Goal: Find specific page/section: Find specific page/section

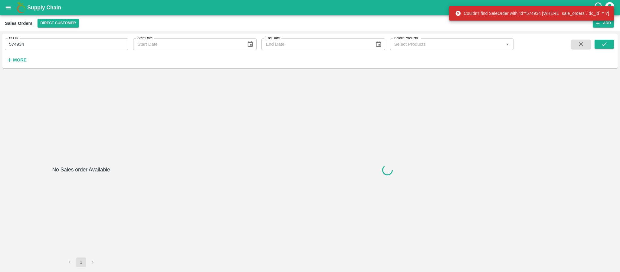
click at [44, 43] on input "574934" at bounding box center [66, 43] width 123 height 11
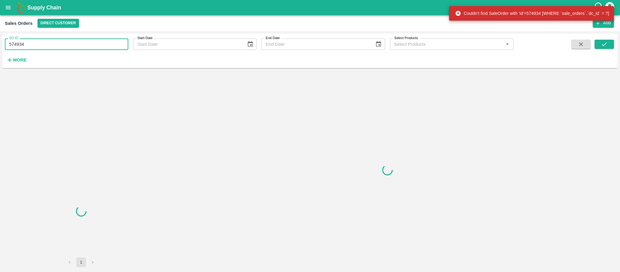
click at [44, 43] on input "574934" at bounding box center [66, 43] width 123 height 11
paste input "text"
type input "603968"
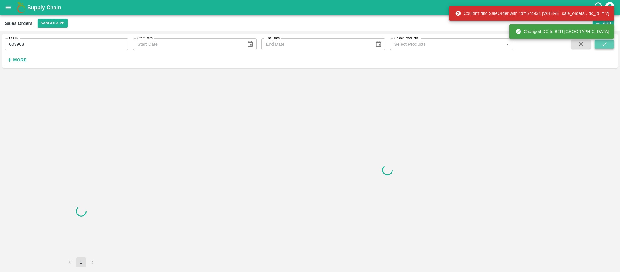
click at [598, 43] on div "Supply Chain Sales Orders Sangola PH Add SO ID 603968 SO ID Start Date Start Da…" at bounding box center [310, 136] width 620 height 272
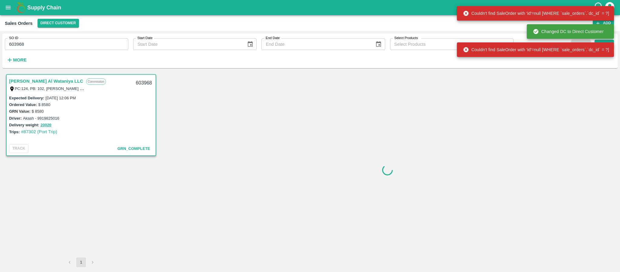
click at [71, 80] on link "[PERSON_NAME] Al Wataniya LLC" at bounding box center [46, 81] width 74 height 8
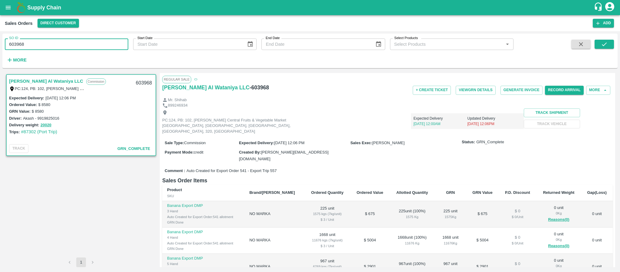
click at [113, 42] on input "603968" at bounding box center [66, 43] width 123 height 11
paste input "text"
click at [600, 47] on button "submit" at bounding box center [604, 44] width 19 height 9
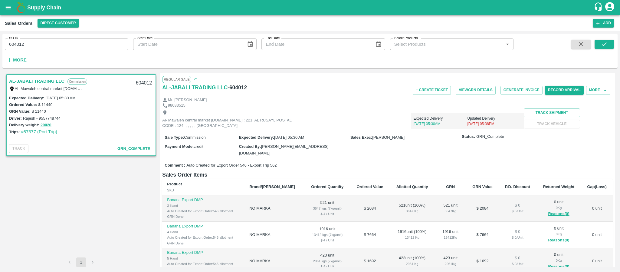
scroll to position [83, 0]
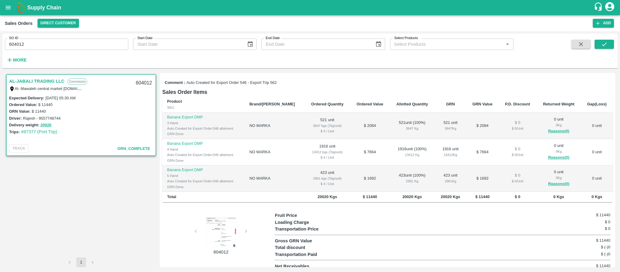
click at [225, 217] on div at bounding box center [220, 232] width 45 height 30
click at [208, 217] on div at bounding box center [220, 232] width 45 height 30
click at [98, 47] on input "604012" at bounding box center [66, 43] width 123 height 11
paste input "text"
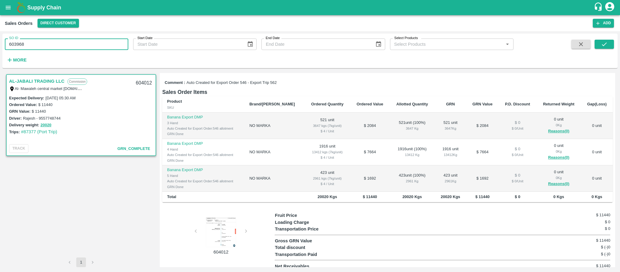
type input "603968"
click at [605, 49] on span at bounding box center [604, 52] width 19 height 25
click at [605, 44] on icon "submit" at bounding box center [604, 44] width 5 height 4
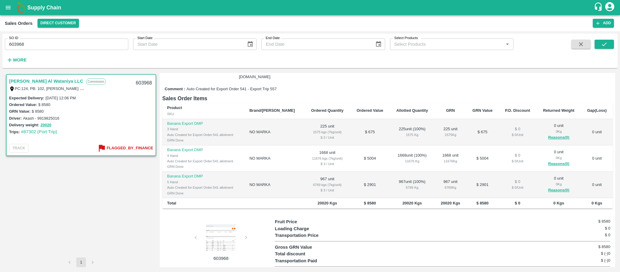
scroll to position [92, 0]
click at [221, 223] on div at bounding box center [220, 238] width 45 height 30
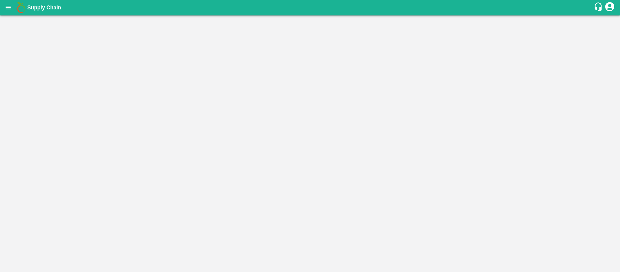
click at [12, 11] on button "open drawer" at bounding box center [8, 8] width 14 height 14
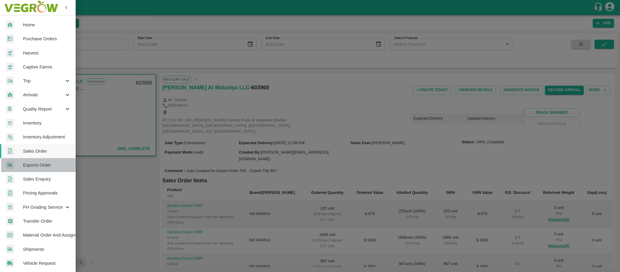
click at [40, 167] on span "Exports Order" at bounding box center [47, 165] width 48 height 7
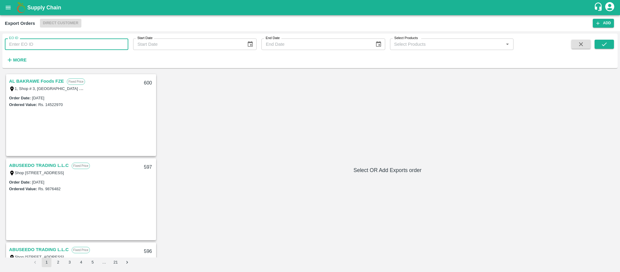
click at [39, 41] on input "EO ID" at bounding box center [66, 43] width 123 height 11
click at [606, 41] on icon "submit" at bounding box center [604, 44] width 7 height 7
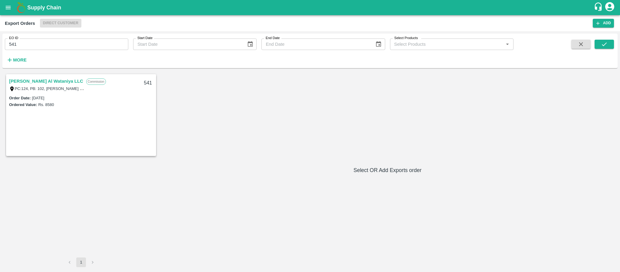
click at [78, 83] on link "[PERSON_NAME] Al Wataniya LLC" at bounding box center [46, 81] width 74 height 8
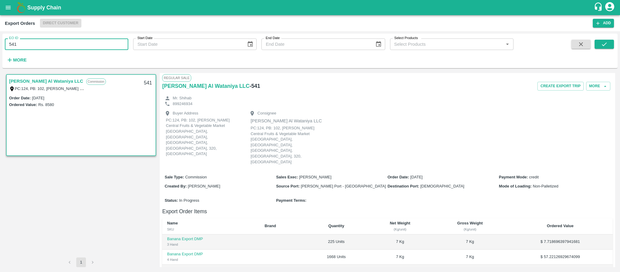
click at [48, 47] on input "541" at bounding box center [66, 43] width 123 height 11
click at [598, 43] on button "submit" at bounding box center [604, 44] width 19 height 9
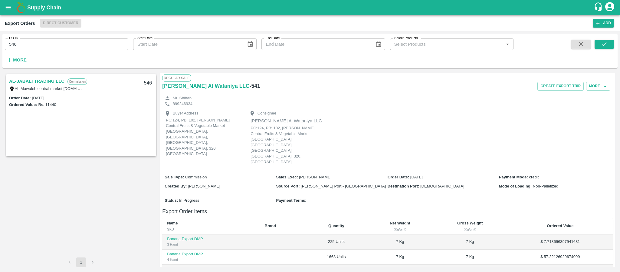
scroll to position [107, 0]
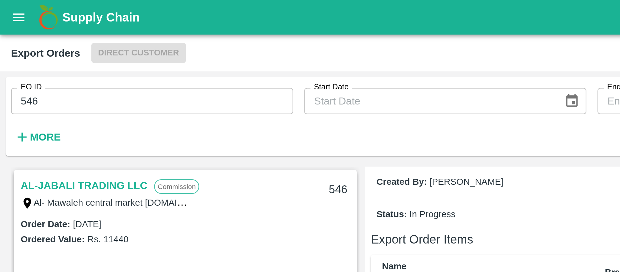
click at [209, 256] on p "[DOMAIN_NAME] - UAEU1247427" at bounding box center [213, 259] width 69 height 7
copy p "UAEU1247427"
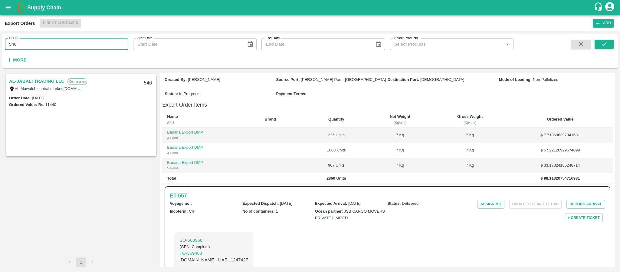
click at [51, 42] on input "546" at bounding box center [66, 43] width 123 height 11
type input "541"
click at [603, 41] on icon "submit" at bounding box center [604, 44] width 7 height 7
